Goal: Navigation & Orientation: Find specific page/section

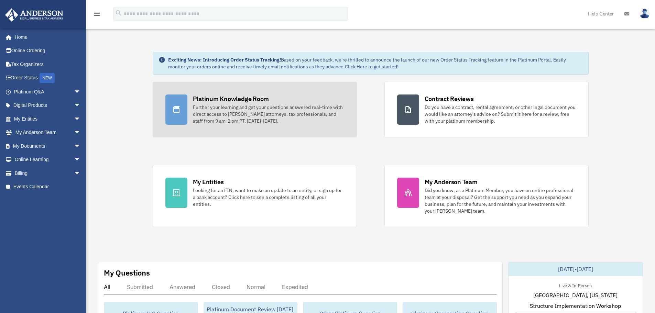
click at [213, 104] on div "Further your learning and get your questions answered real-time with direct acc…" at bounding box center [268, 114] width 151 height 21
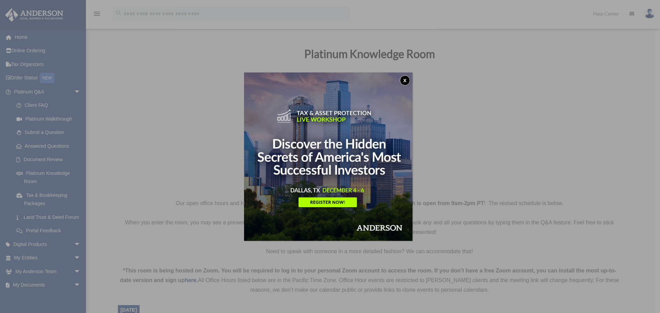
click at [405, 78] on button "x" at bounding box center [405, 80] width 10 height 10
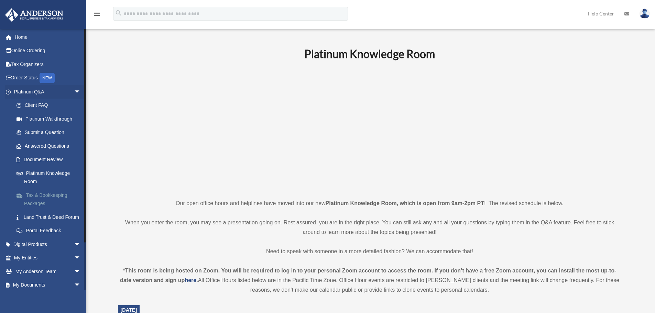
click at [52, 194] on link "Tax & Bookkeeping Packages" at bounding box center [50, 199] width 81 height 22
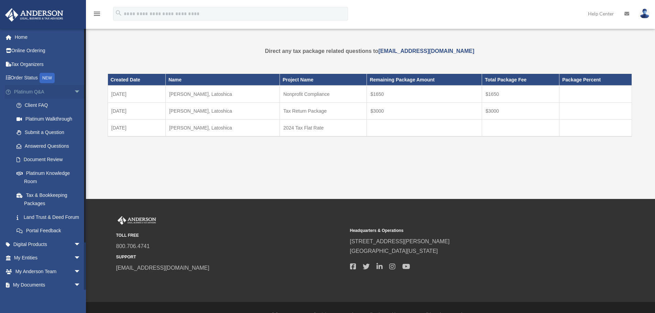
click at [74, 89] on span "arrow_drop_down" at bounding box center [81, 92] width 14 height 14
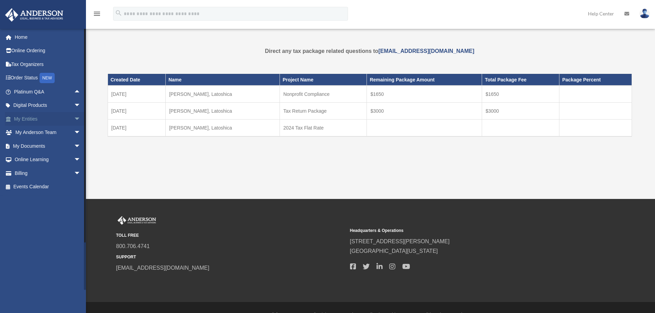
click at [74, 118] on span "arrow_drop_down" at bounding box center [81, 119] width 14 height 14
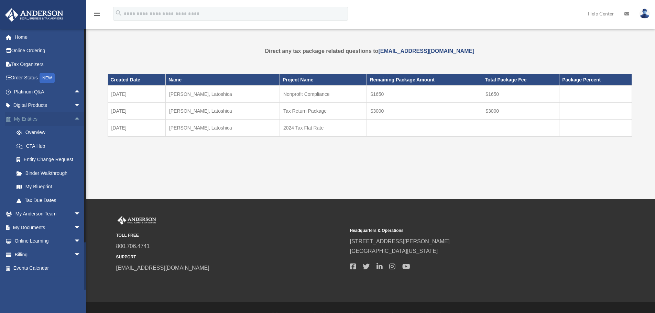
click at [74, 118] on span "arrow_drop_up" at bounding box center [81, 119] width 14 height 14
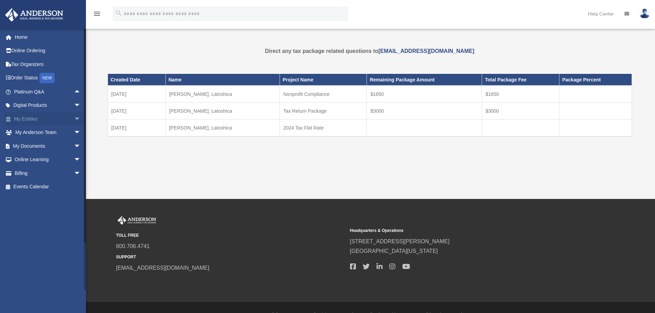
click at [74, 118] on span "arrow_drop_down" at bounding box center [81, 119] width 14 height 14
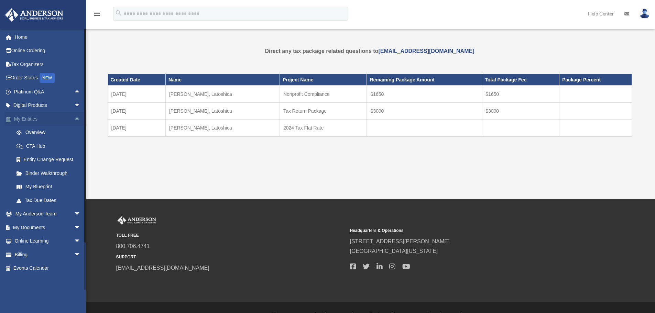
click at [74, 118] on span "arrow_drop_up" at bounding box center [81, 119] width 14 height 14
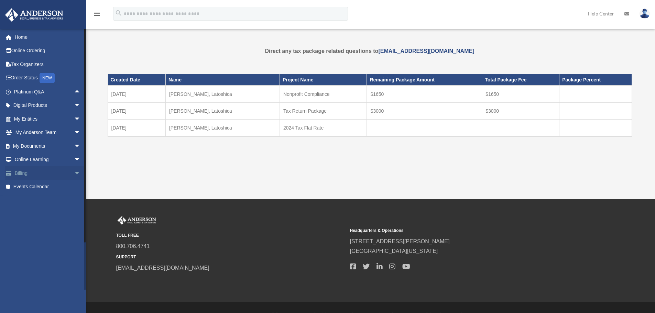
click at [74, 170] on span "arrow_drop_down" at bounding box center [81, 173] width 14 height 14
click at [35, 227] on link "Events Calendar" at bounding box center [48, 228] width 86 height 14
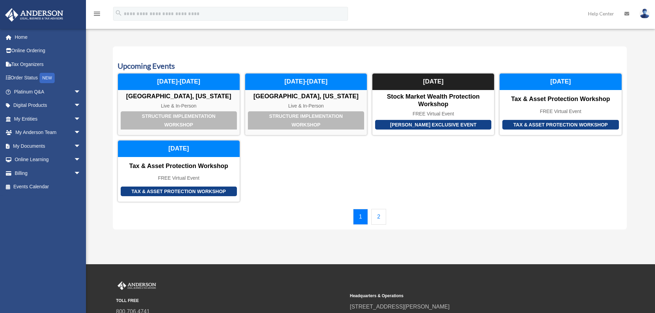
click at [380, 217] on link "2" at bounding box center [378, 217] width 15 height 16
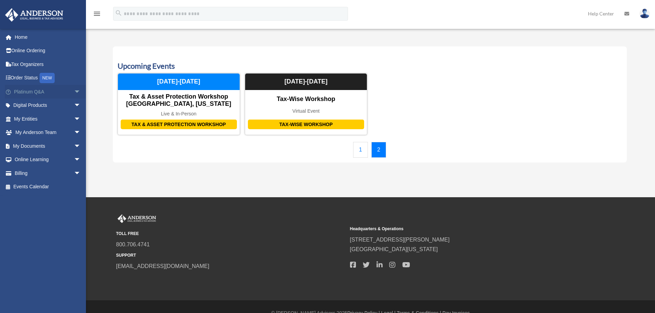
click at [74, 90] on span "arrow_drop_down" at bounding box center [81, 92] width 14 height 14
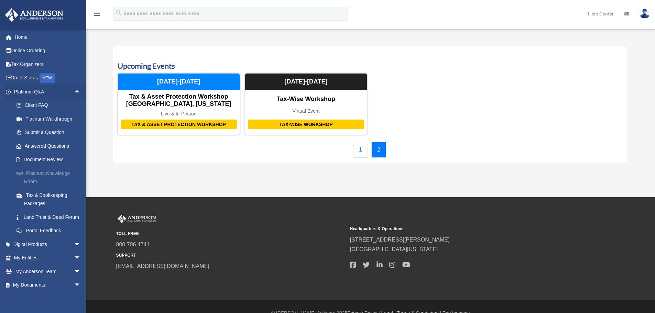
click at [58, 173] on link "Platinum Knowledge Room" at bounding box center [50, 177] width 81 height 22
